Goal: Task Accomplishment & Management: Use online tool/utility

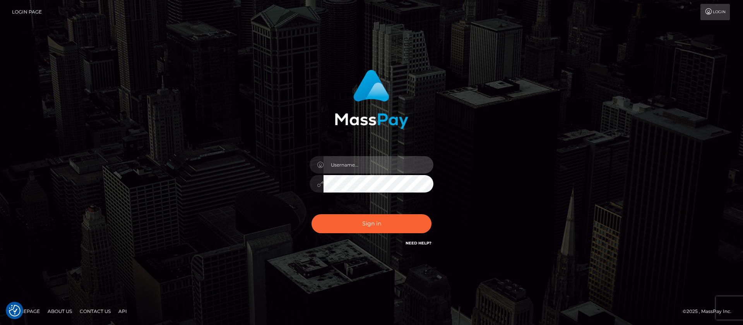
click at [344, 161] on input "text" at bounding box center [379, 164] width 110 height 17
type input "APteam.medley"
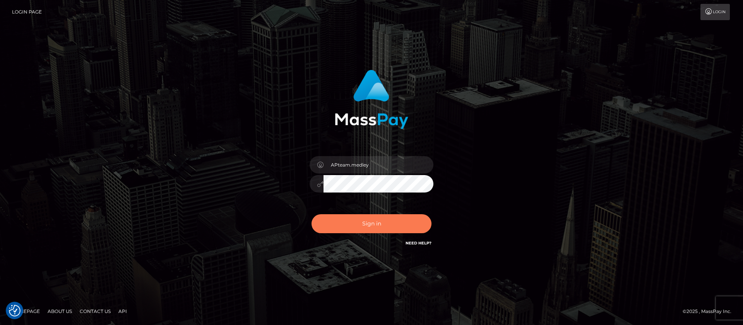
click at [378, 222] on button "Sign in" at bounding box center [372, 223] width 120 height 19
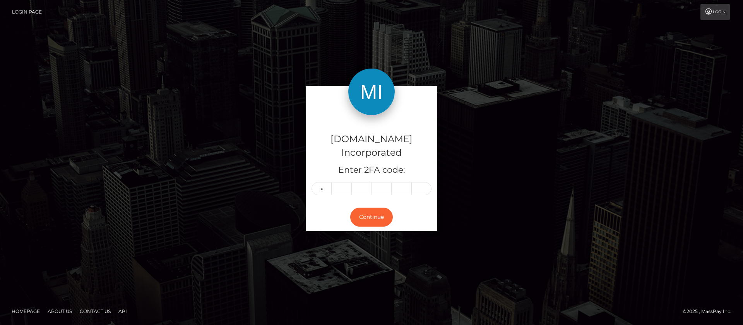
type input "6"
type input "3"
type input "1"
type input "9"
type input "8"
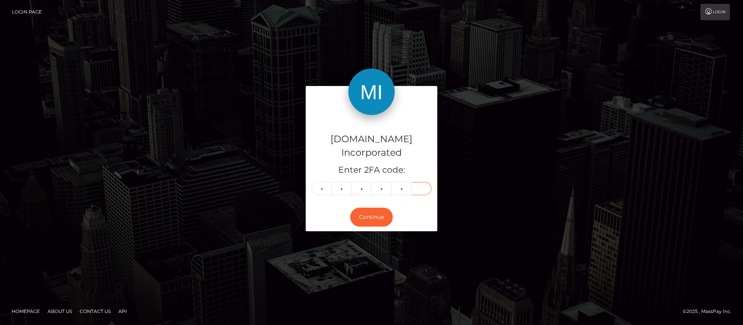
type input "5"
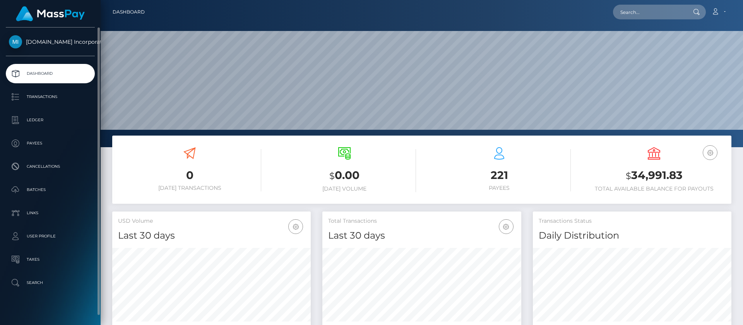
scroll to position [139, 199]
click at [40, 119] on p "Ledger" at bounding box center [50, 120] width 83 height 12
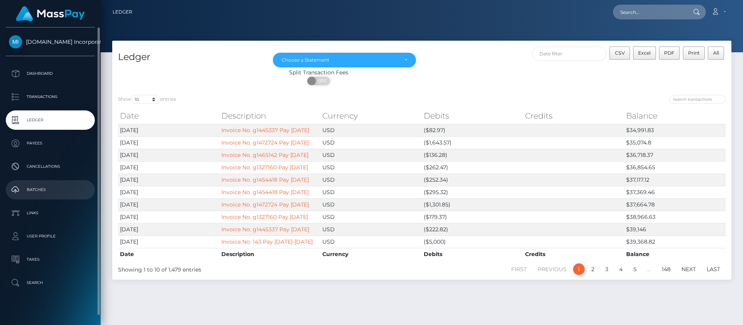
click at [42, 190] on p "Batches" at bounding box center [50, 190] width 83 height 12
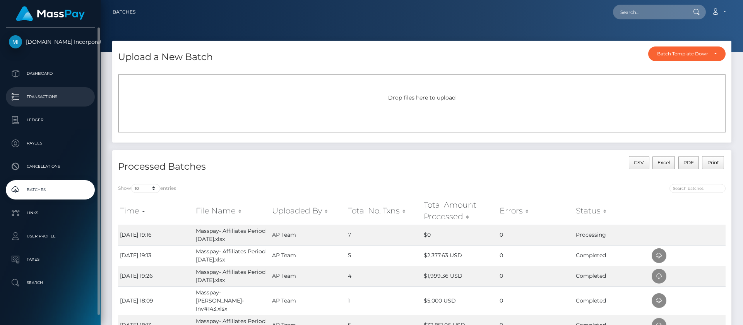
click at [40, 99] on p "Transactions" at bounding box center [50, 97] width 83 height 12
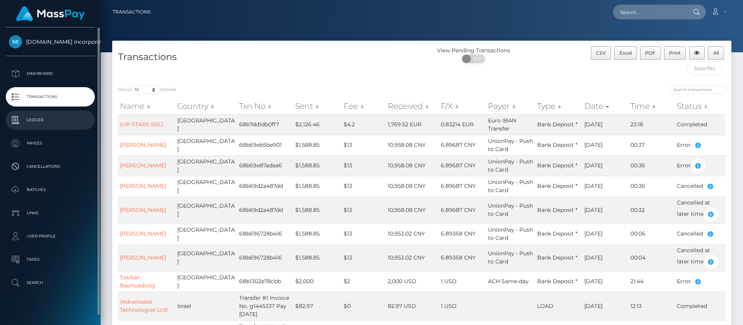
click at [41, 122] on p "Ledger" at bounding box center [50, 120] width 83 height 12
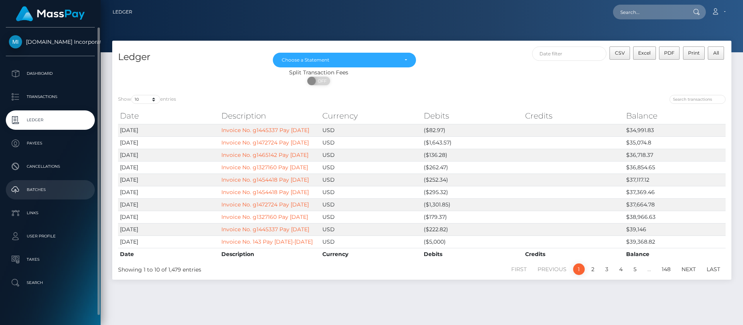
click at [37, 192] on p "Batches" at bounding box center [50, 190] width 83 height 12
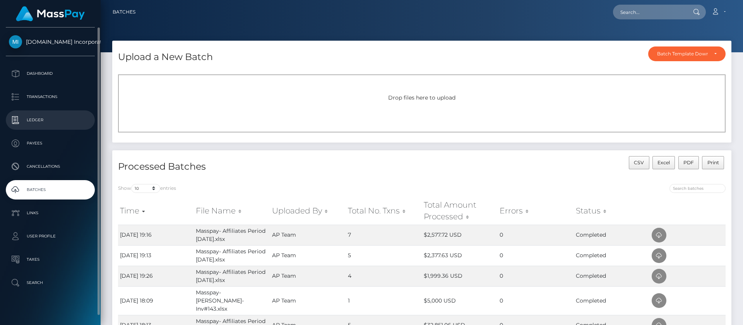
click at [34, 122] on p "Ledger" at bounding box center [50, 120] width 83 height 12
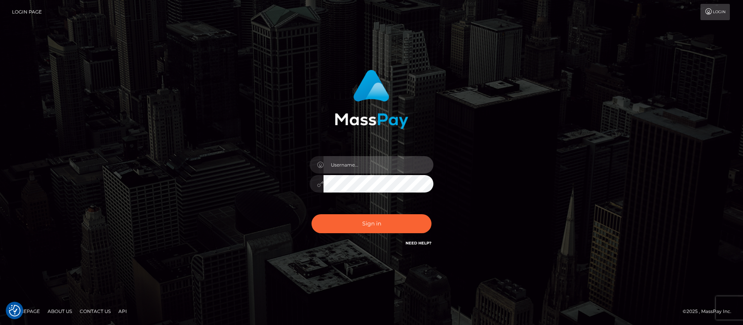
click at [348, 163] on input "text" at bounding box center [379, 164] width 110 height 17
type input "APteam.medley"
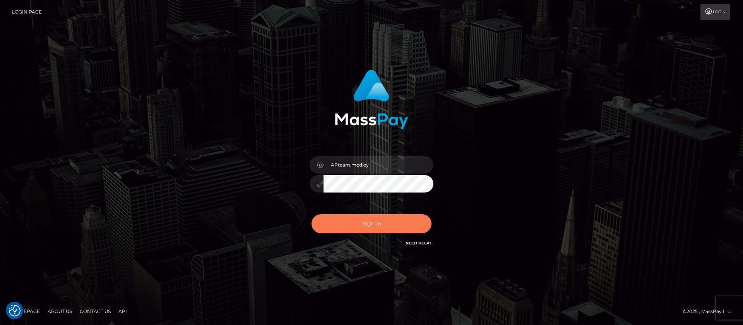
click at [371, 224] on button "Sign in" at bounding box center [372, 223] width 120 height 19
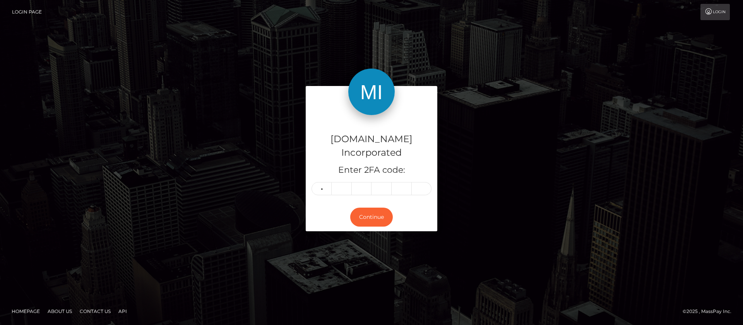
type input "5"
type input "3"
type input "4"
type input "0"
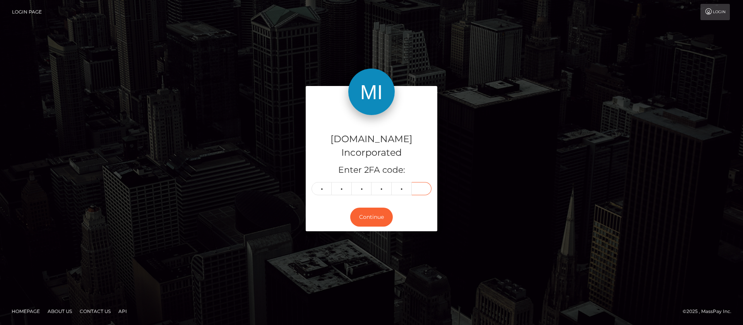
type input "9"
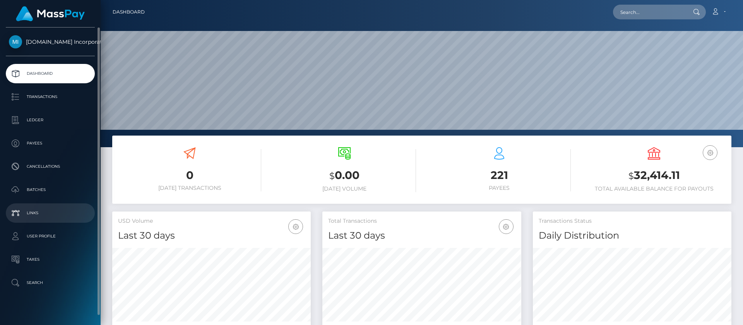
scroll to position [139, 199]
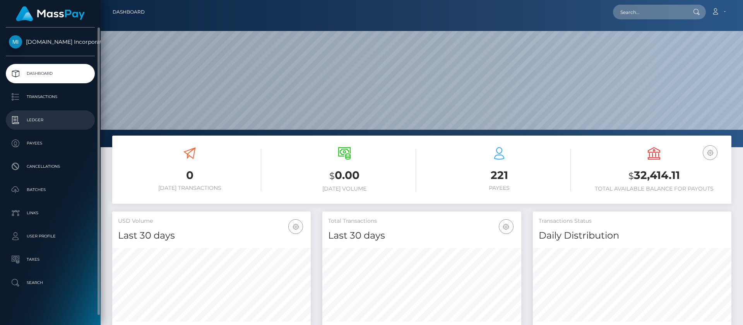
click at [42, 122] on p "Ledger" at bounding box center [50, 120] width 83 height 12
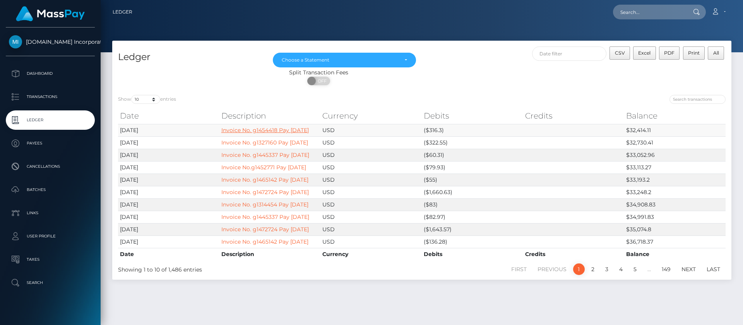
click at [235, 133] on link "Invoice No. g1454418 Pay [DATE]" at bounding box center [264, 130] width 87 height 7
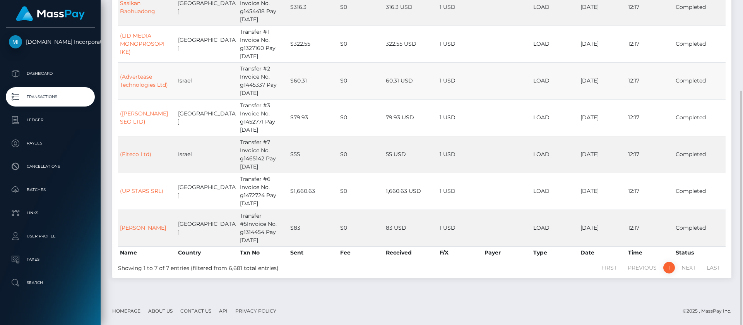
scroll to position [9, 0]
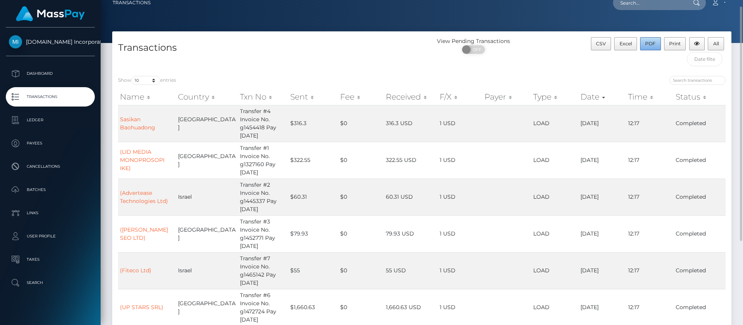
click at [652, 44] on span "PDF" at bounding box center [650, 44] width 10 height 6
